Goal: Entertainment & Leisure: Consume media (video, audio)

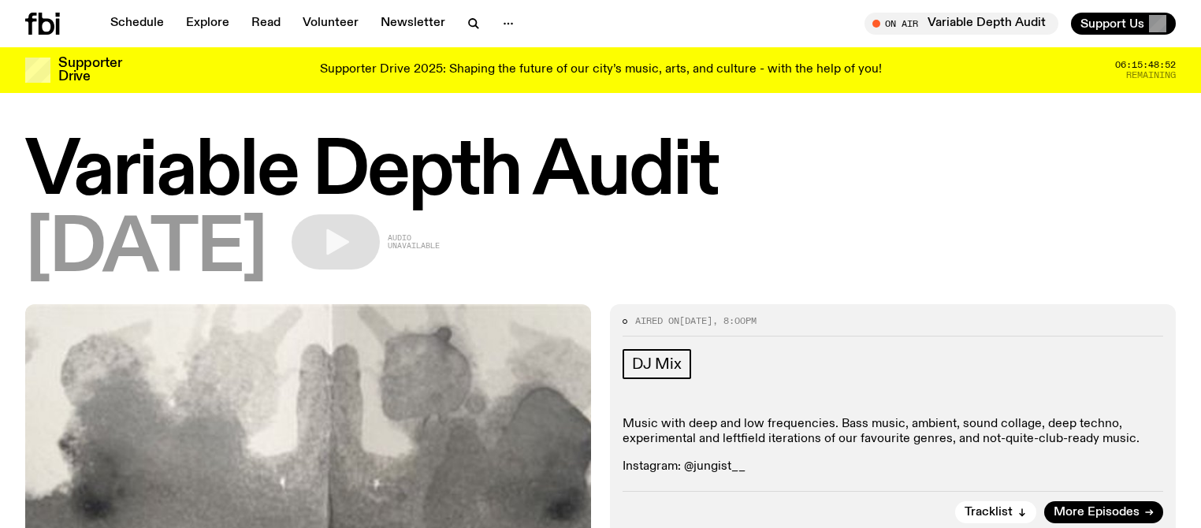
scroll to position [672, 0]
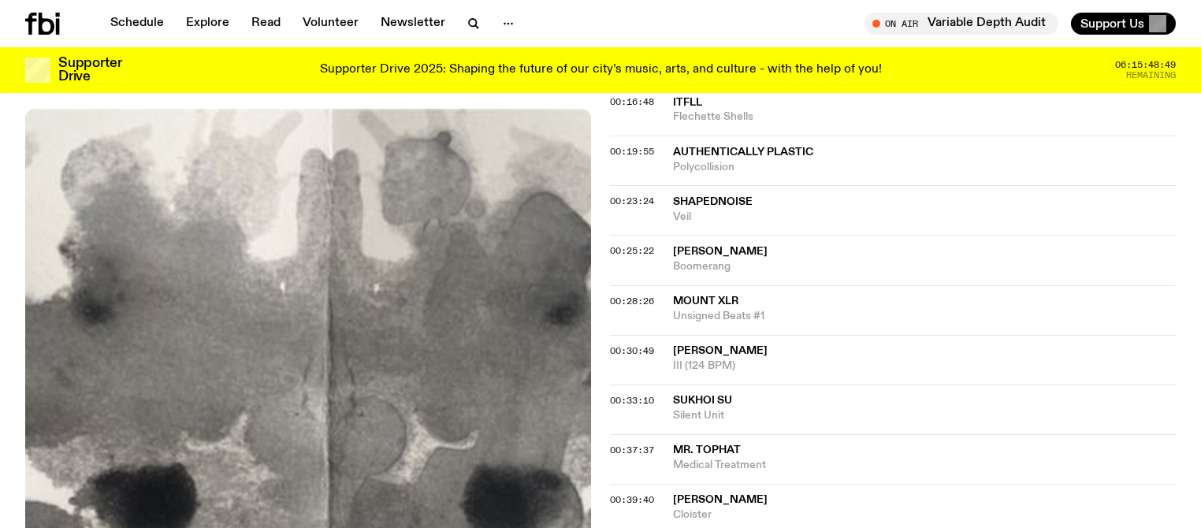
click at [47, 23] on icon at bounding box center [42, 24] width 35 height 22
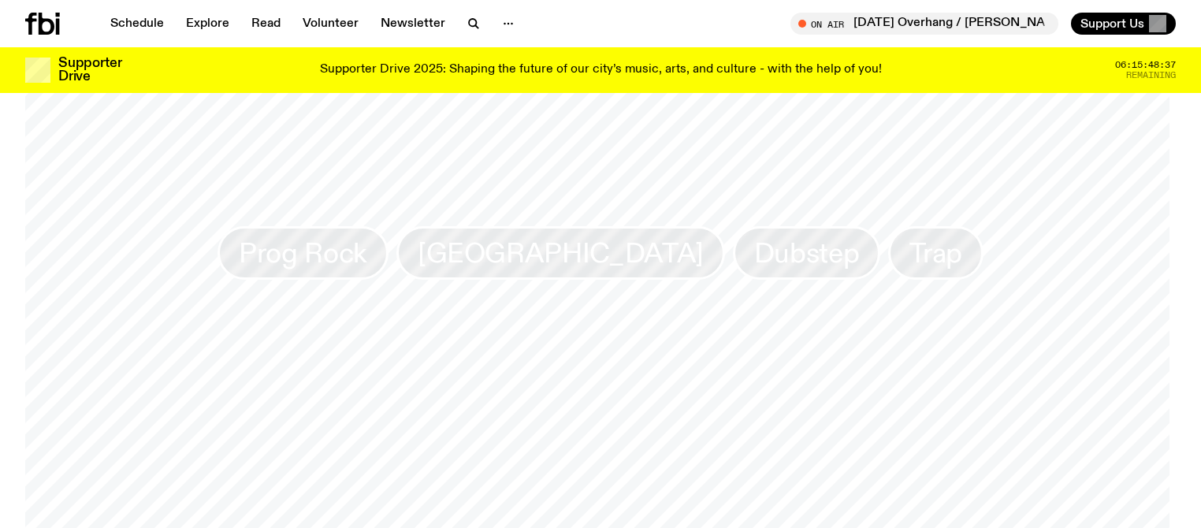
scroll to position [1605, 0]
